Goal: Information Seeking & Learning: Learn about a topic

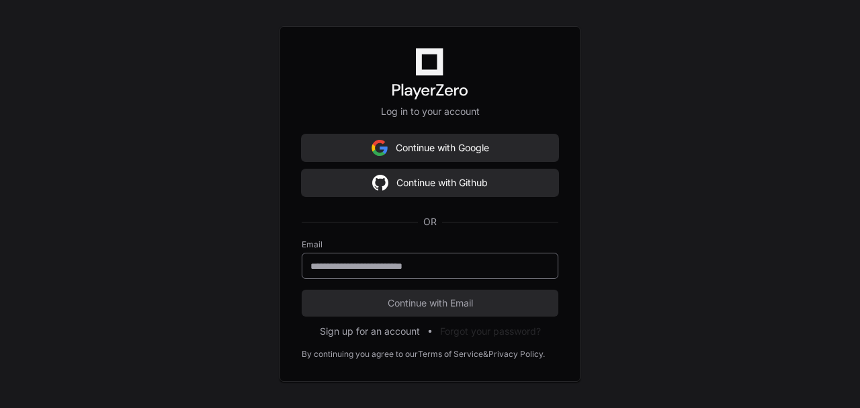
click at [405, 258] on div at bounding box center [430, 266] width 257 height 26
click at [403, 272] on input "email" at bounding box center [429, 265] width 239 height 13
type input "**********"
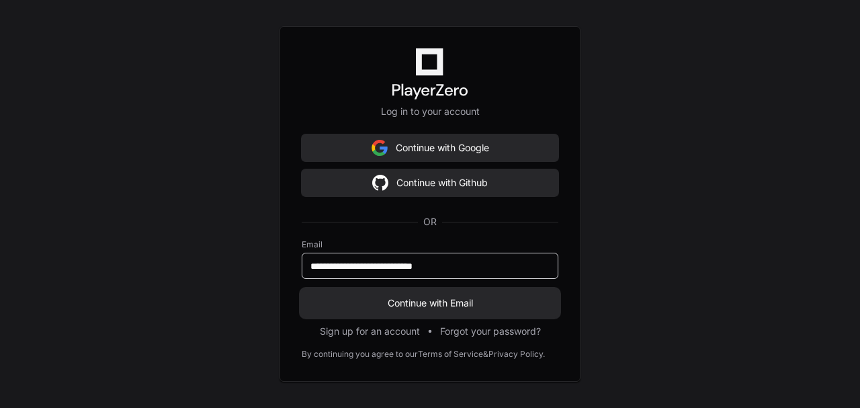
click at [432, 300] on span "Continue with Email" at bounding box center [430, 302] width 257 height 13
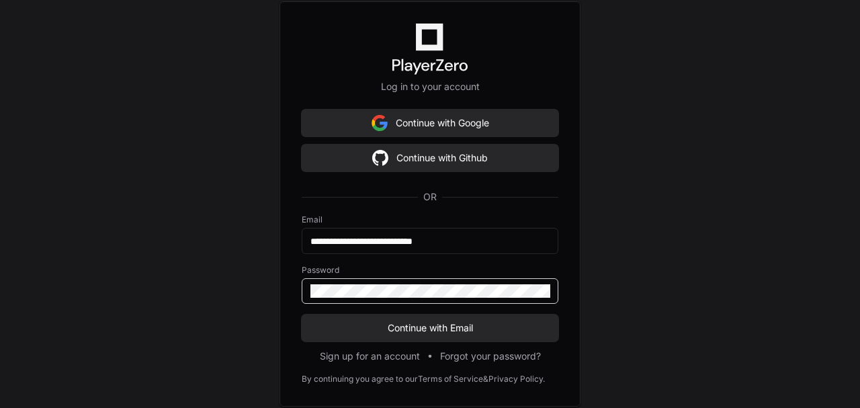
click at [302, 314] on button "Continue with Email" at bounding box center [430, 327] width 257 height 27
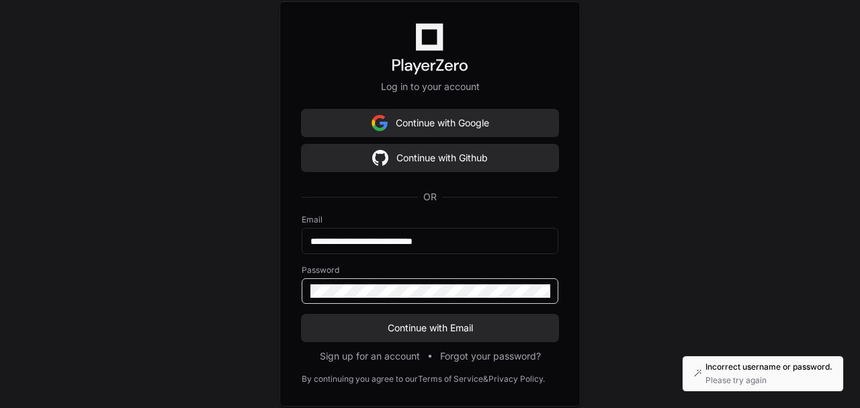
click at [302, 314] on button "Continue with Email" at bounding box center [430, 327] width 257 height 27
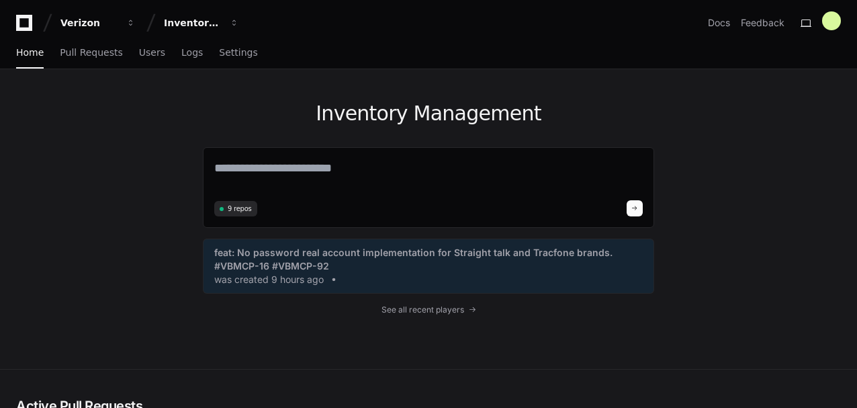
click at [208, 35] on app-nav "Verizon Inventory Management Docs Feedback Home Pull Requests Users Logs Settin…" at bounding box center [428, 34] width 857 height 69
click at [118, 19] on div "Inventory Management" at bounding box center [89, 22] width 58 height 13
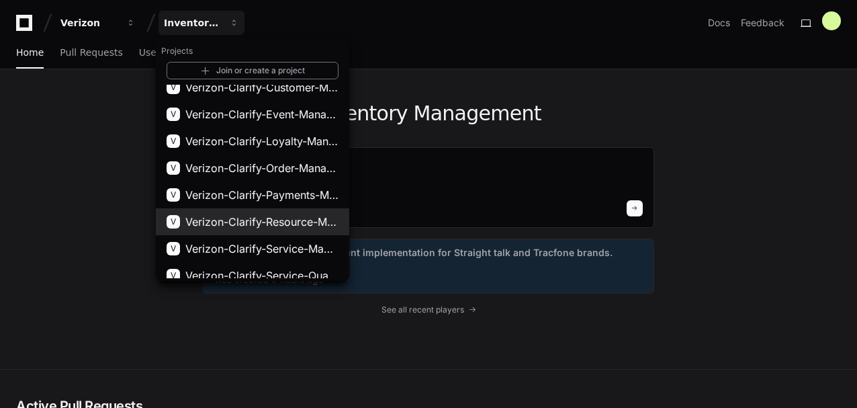
scroll to position [290, 0]
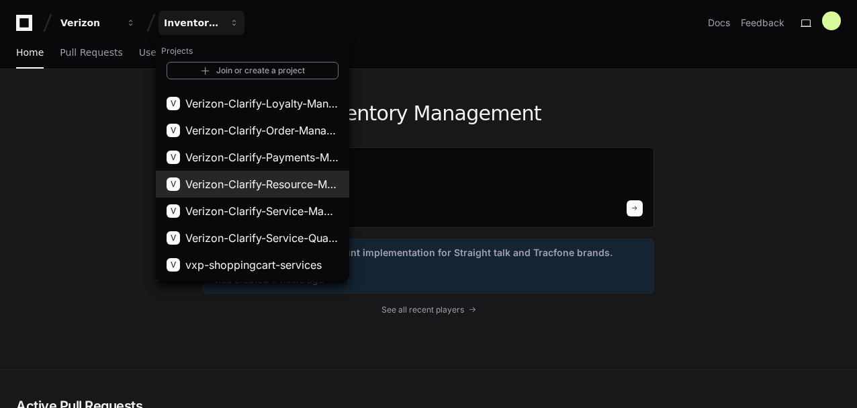
click at [282, 191] on span "Verizon-Clarify-Resource-Management" at bounding box center [261, 184] width 153 height 16
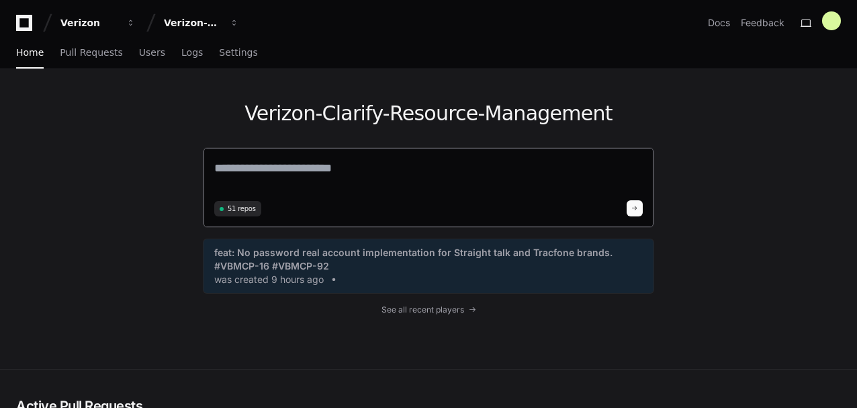
click at [276, 174] on textarea at bounding box center [428, 178] width 429 height 38
paste textarea "**********"
type textarea "**********"
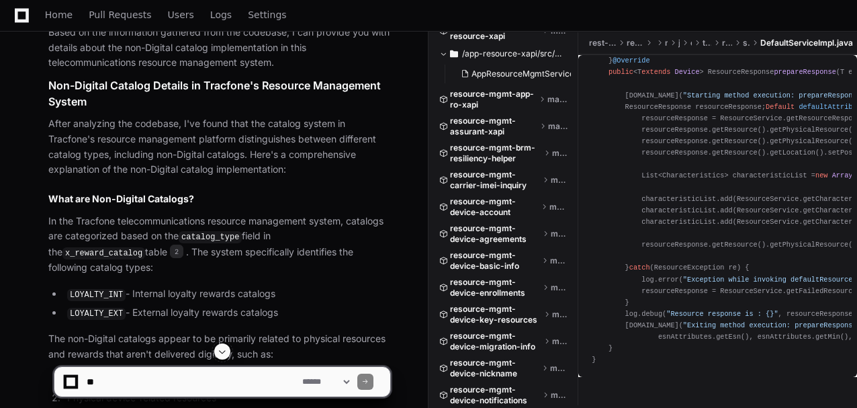
scroll to position [1107, 0]
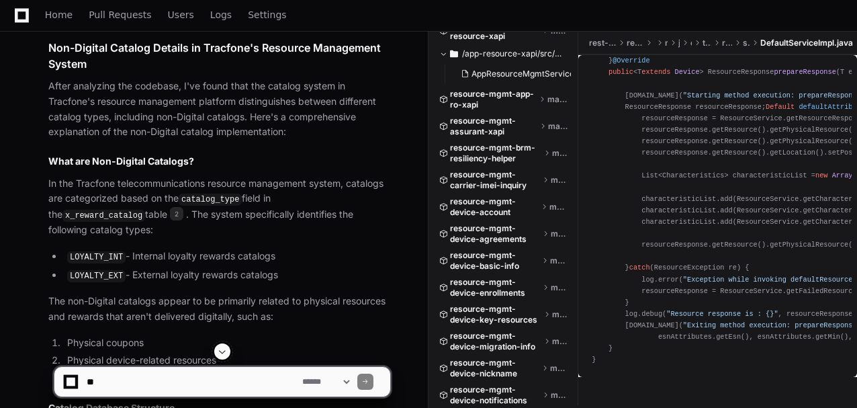
click at [145, 210] on code "x_reward_catalog" at bounding box center [103, 216] width 83 height 12
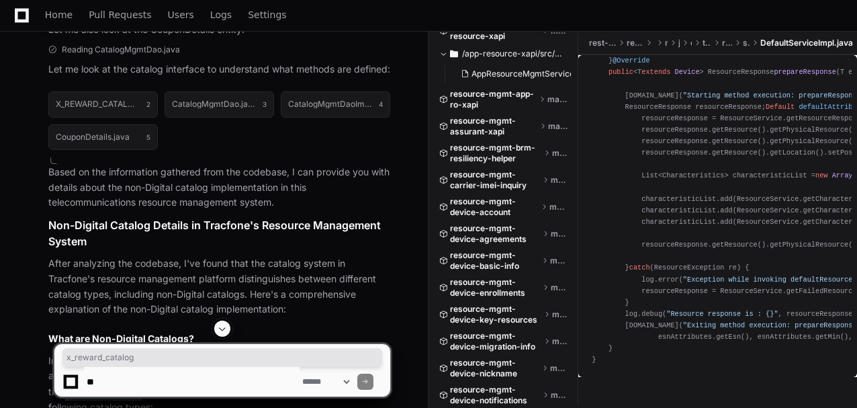
scroll to position [884, 0]
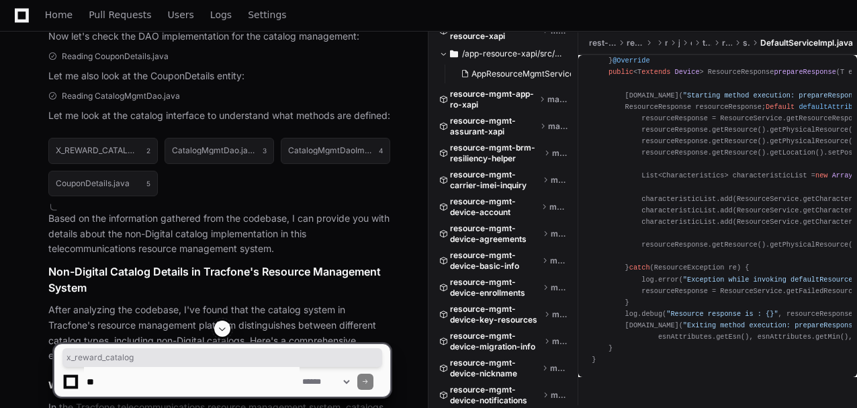
drag, startPoint x: 47, startPoint y: 216, endPoint x: 58, endPoint y: 223, distance: 13.3
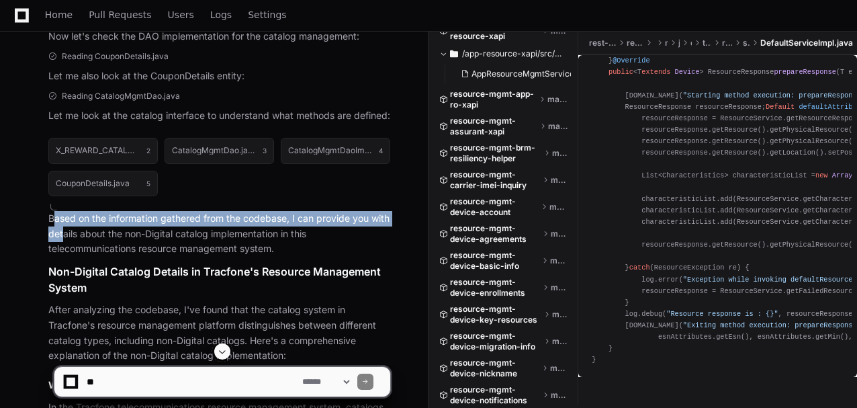
drag, startPoint x: 58, startPoint y: 223, endPoint x: 71, endPoint y: 239, distance: 20.2
click at [66, 232] on p "Based on the information gathered from the codebase, I can provide you with det…" at bounding box center [219, 234] width 342 height 46
drag, startPoint x: 83, startPoint y: 262, endPoint x: 79, endPoint y: 251, distance: 11.5
click at [83, 263] on h1 "Non-Digital Catalog Details in Tracfone's Resource Management System" at bounding box center [219, 279] width 342 height 32
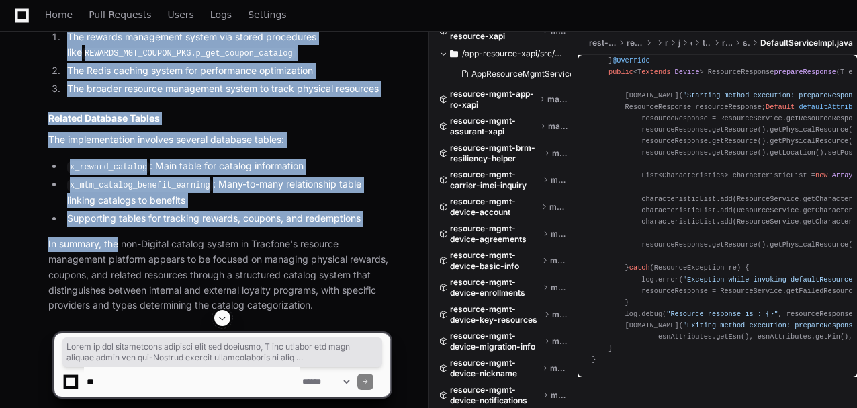
scroll to position [2606, 0]
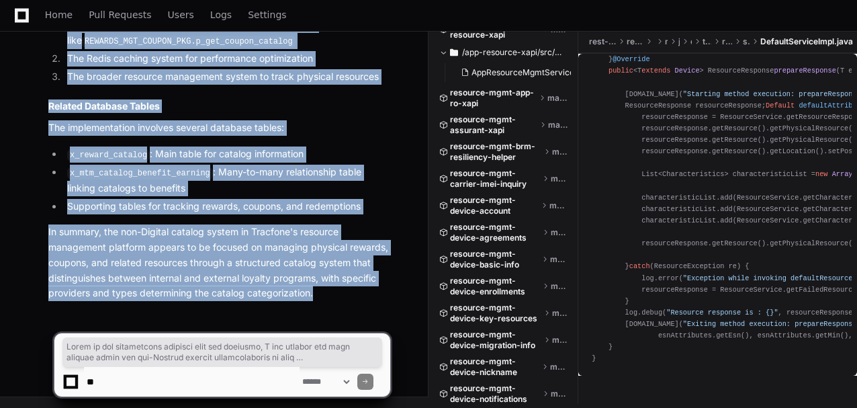
drag, startPoint x: 47, startPoint y: 214, endPoint x: 343, endPoint y: 296, distance: 306.8
click at [343, 296] on p "In summary, the non-Digital catalog system in Tracfone's resource management pl…" at bounding box center [219, 262] width 342 height 77
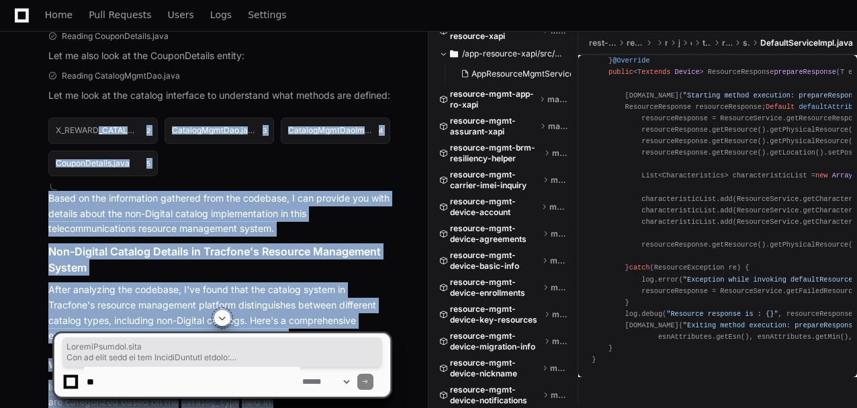
drag, startPoint x: 309, startPoint y: 298, endPoint x: 97, endPoint y: 115, distance: 280.2
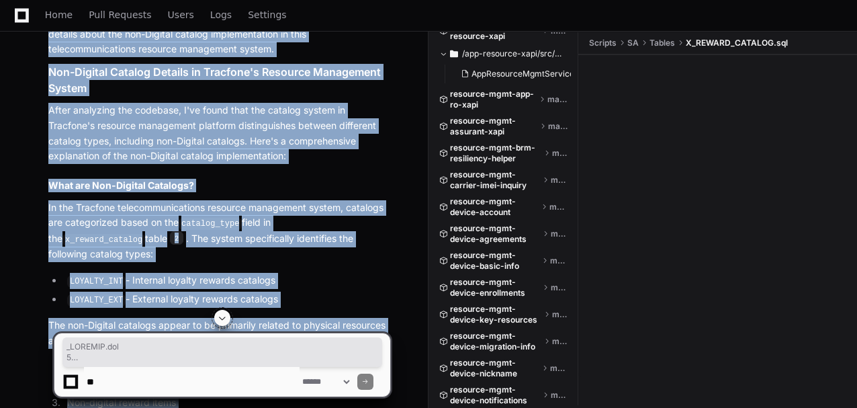
scroll to position [0, 0]
click at [97, 117] on p "After analyzing the codebase, I've found that the catalog system in Tracfone's …" at bounding box center [219, 133] width 342 height 61
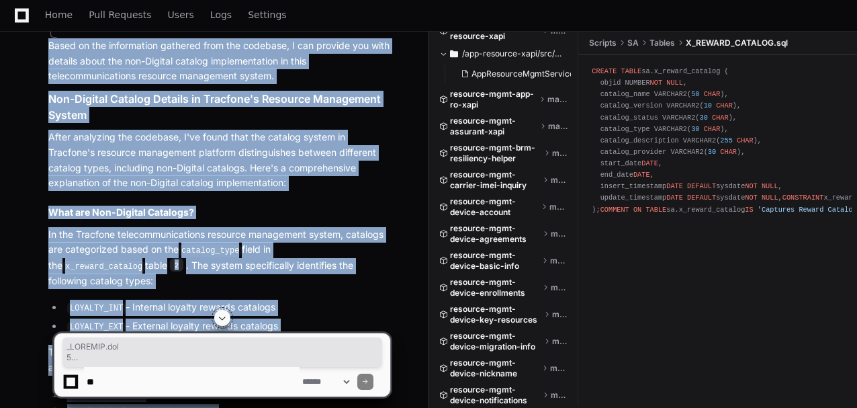
scroll to position [993, 0]
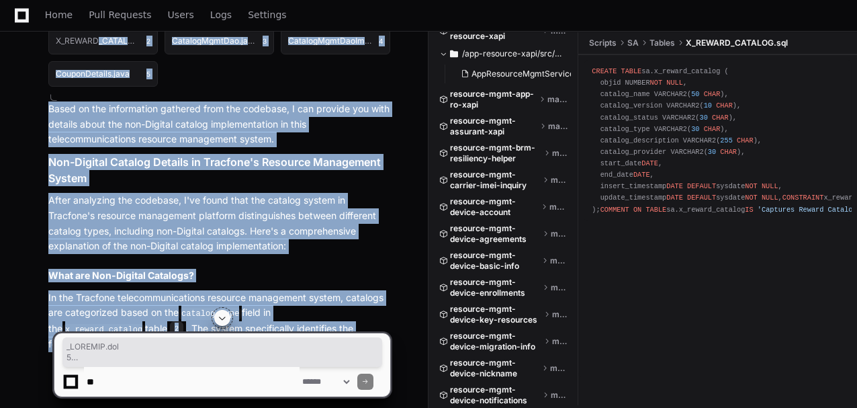
click at [57, 109] on p "Based on the information gathered from the codebase, I can provide you with det…" at bounding box center [219, 124] width 342 height 46
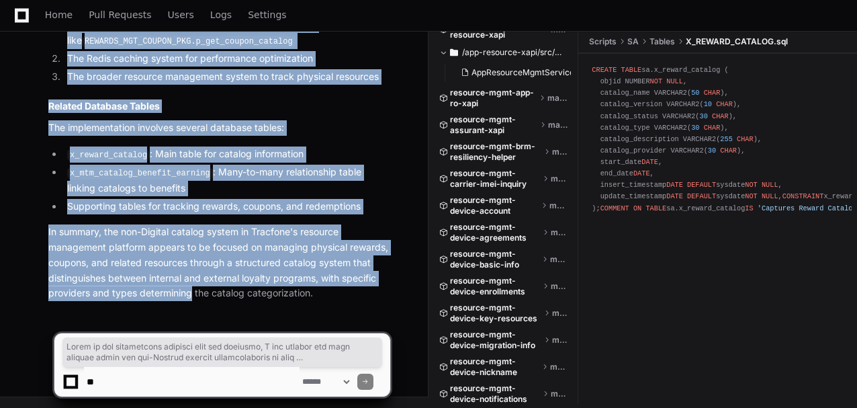
scroll to position [2606, 0]
drag, startPoint x: 49, startPoint y: 108, endPoint x: 192, endPoint y: 298, distance: 238.0
click at [310, 301] on p "In summary, the non-Digital catalog system in Tracfone's resource management pl…" at bounding box center [219, 262] width 342 height 77
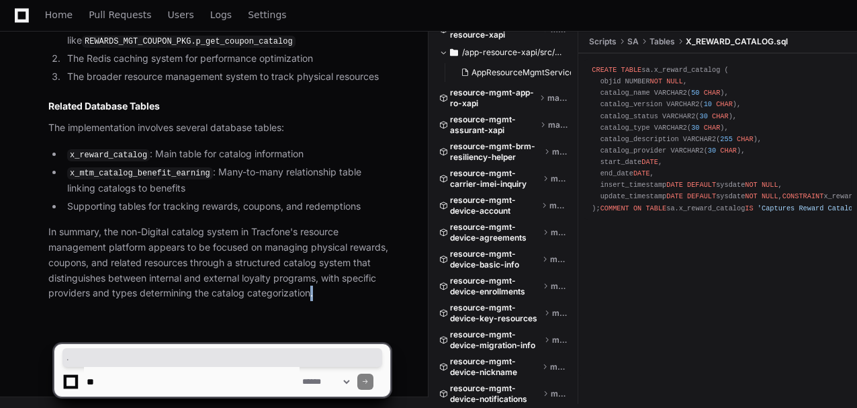
click at [310, 301] on p "In summary, the non-Digital catalog system in Tracfone's resource management pl…" at bounding box center [219, 262] width 342 height 77
click at [343, 294] on p "In summary, the non-Digital catalog system in Tracfone's resource management pl…" at bounding box center [219, 262] width 342 height 77
click at [304, 292] on p "In summary, the non-Digital catalog system in Tracfone's resource management pl…" at bounding box center [219, 262] width 342 height 77
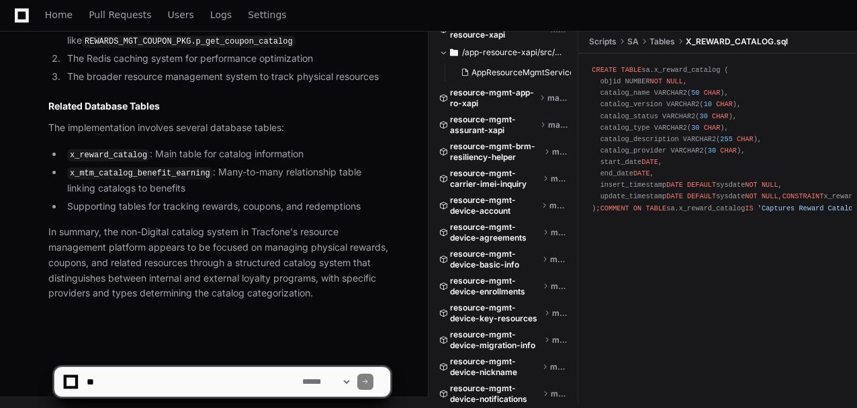
click at [324, 292] on p "In summary, the non-Digital catalog system in Tracfone's resource management pl…" at bounding box center [219, 262] width 342 height 77
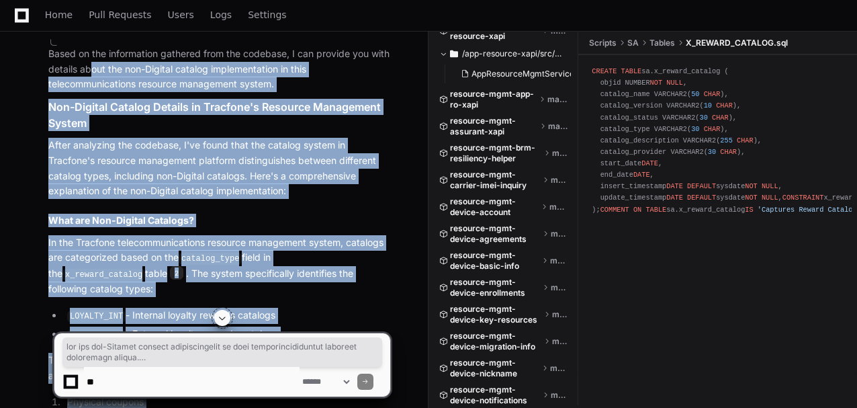
scroll to position [1038, 0]
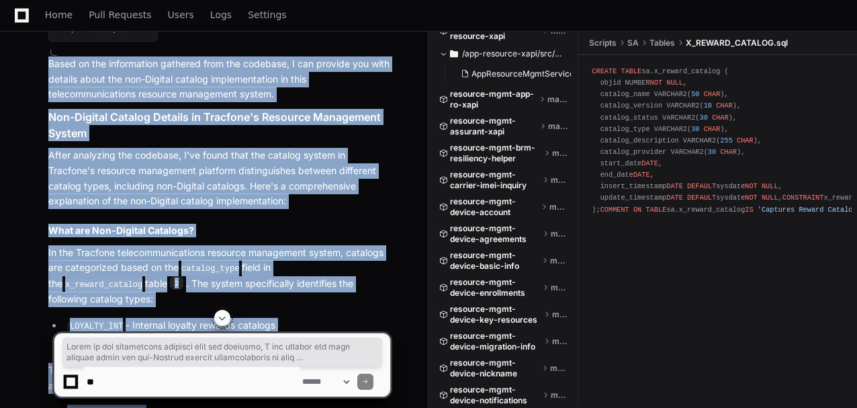
drag, startPoint x: 316, startPoint y: 292, endPoint x: 39, endPoint y: 67, distance: 356.8
copy article "Based on the information gathered from the codebase, I can provide you with det…"
